Goal: Information Seeking & Learning: Learn about a topic

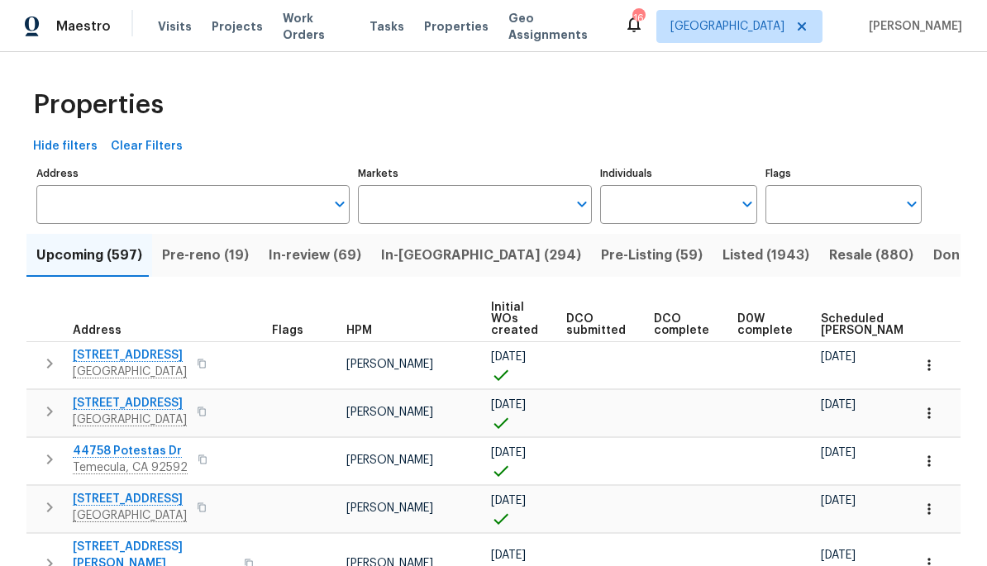
click at [693, 207] on input "Individuals" at bounding box center [665, 204] width 131 height 39
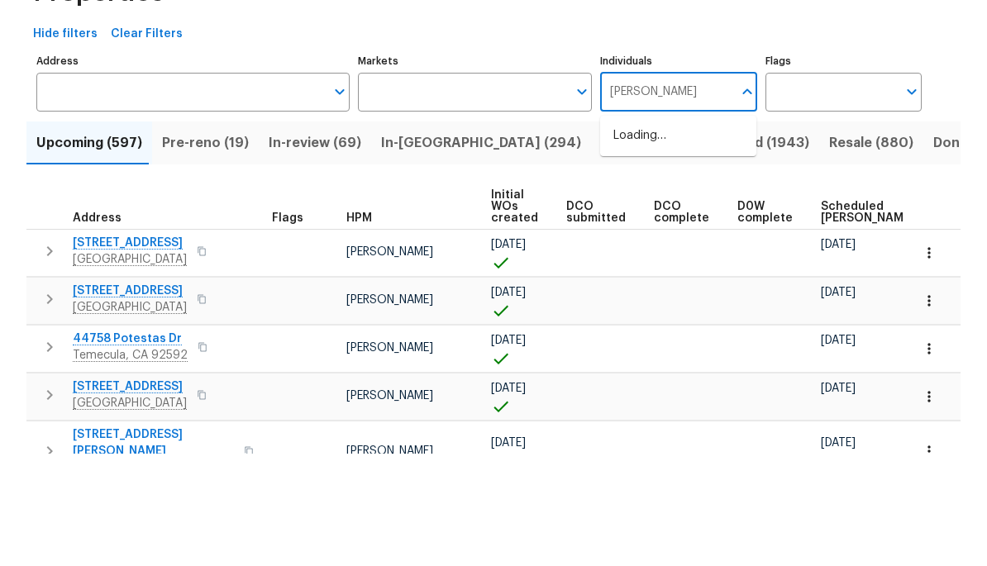
type input "[PERSON_NAME]"
click at [883, 131] on div "Hide filters Clear Filters" at bounding box center [493, 146] width 934 height 31
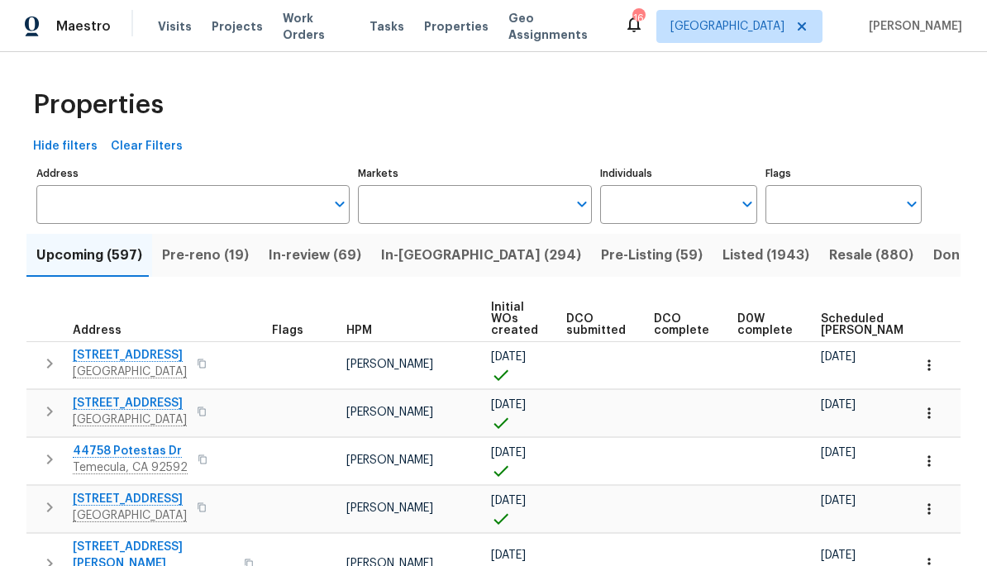
click at [491, 216] on input "Markets" at bounding box center [463, 204] width 210 height 39
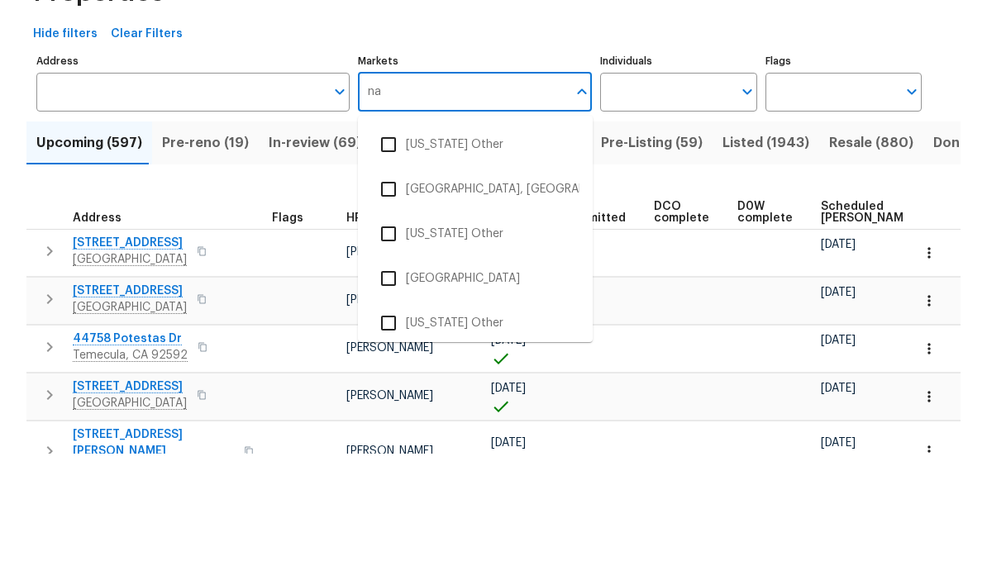
type input "nas"
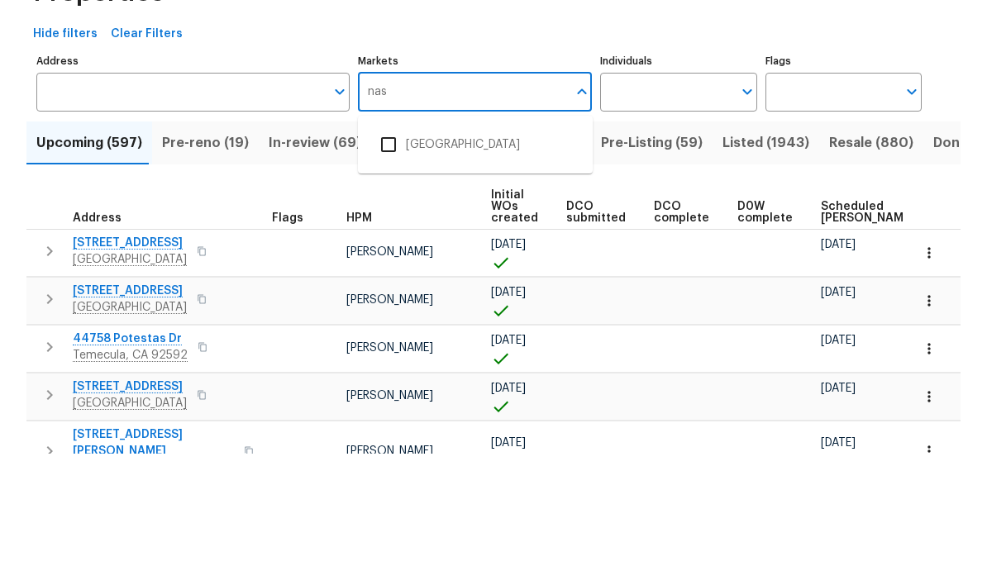
click at [403, 240] on input "checkbox" at bounding box center [388, 257] width 35 height 35
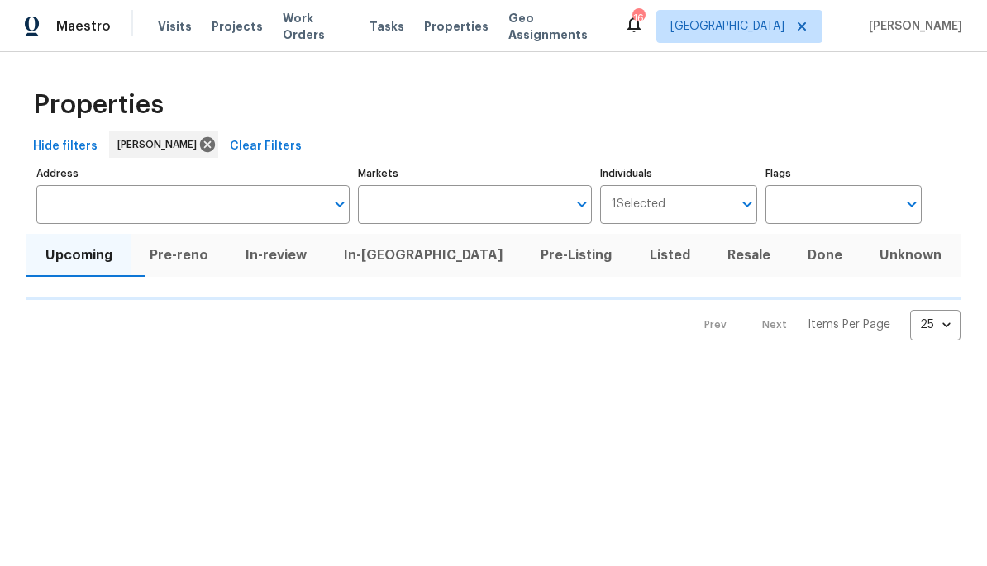
click at [252, 202] on input "Address" at bounding box center [180, 204] width 289 height 39
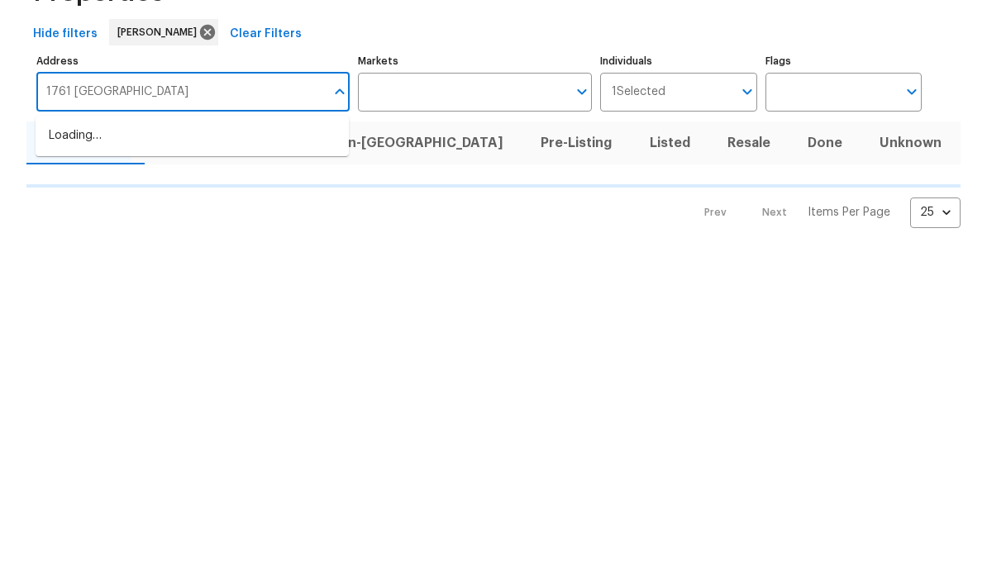
type input "1761 spring haven"
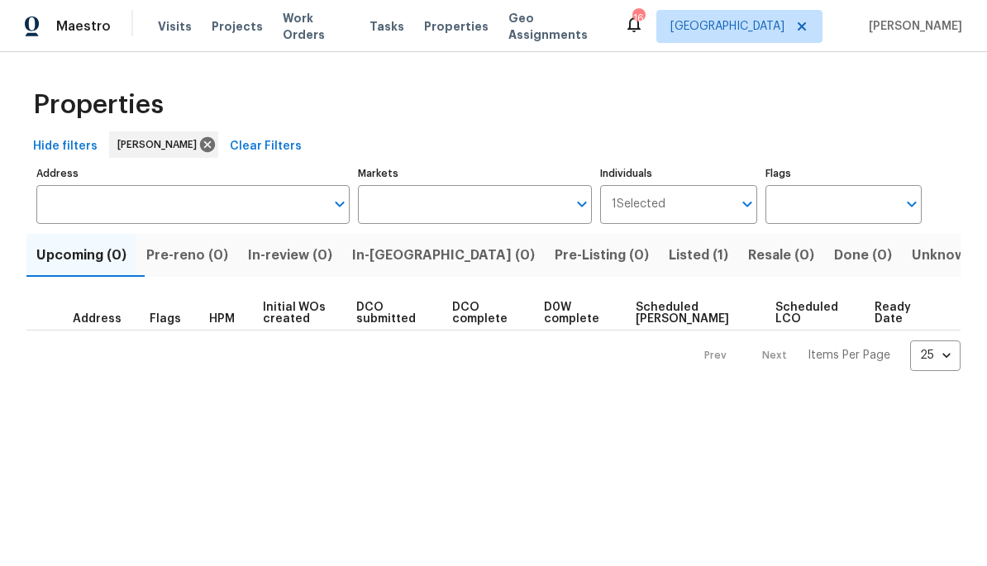
click at [669, 251] on span "Listed (1)" at bounding box center [699, 255] width 60 height 23
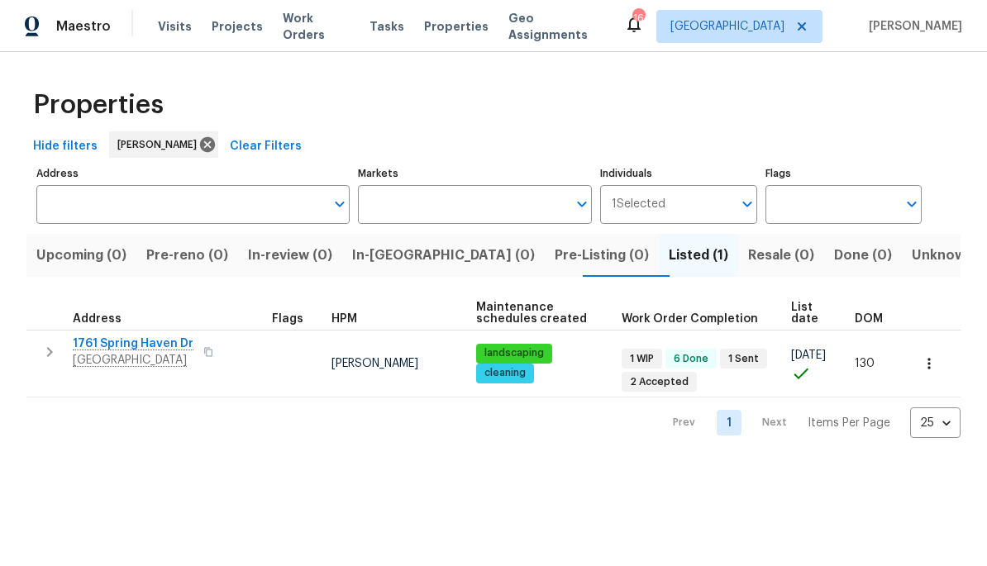
click at [126, 347] on span "1761 Spring Haven Dr" at bounding box center [133, 344] width 121 height 17
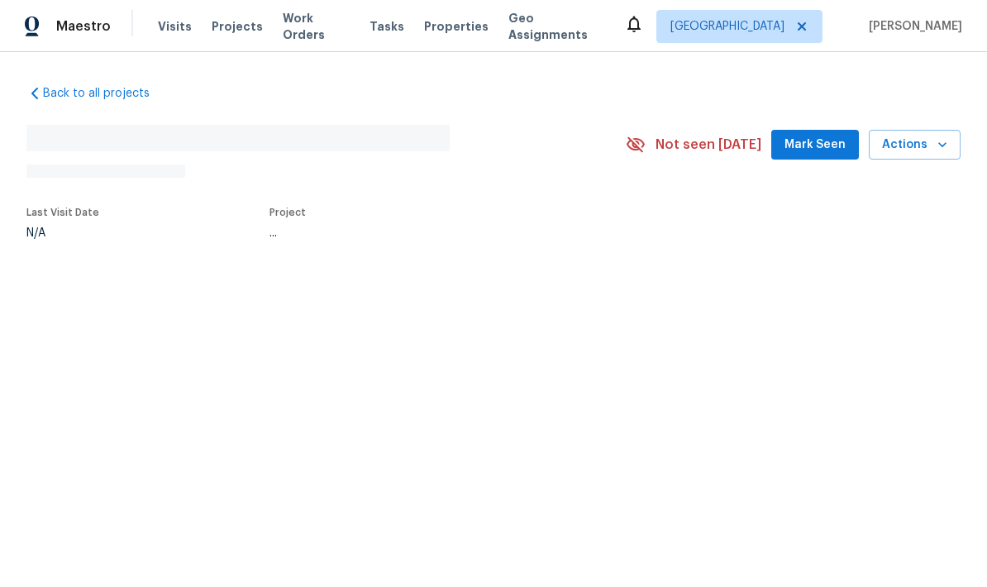
click at [298, 26] on span "Work Orders" at bounding box center [316, 26] width 67 height 33
